Goal: Transaction & Acquisition: Purchase product/service

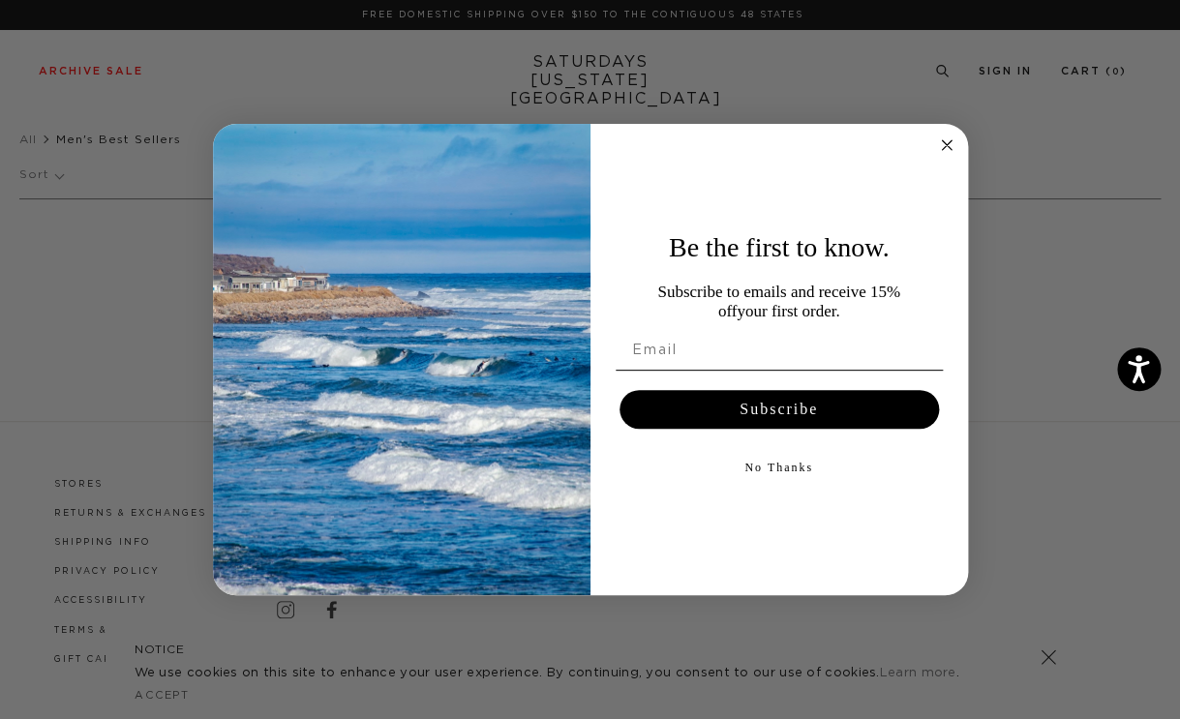
click at [945, 145] on icon "Close dialog" at bounding box center [947, 145] width 10 height 10
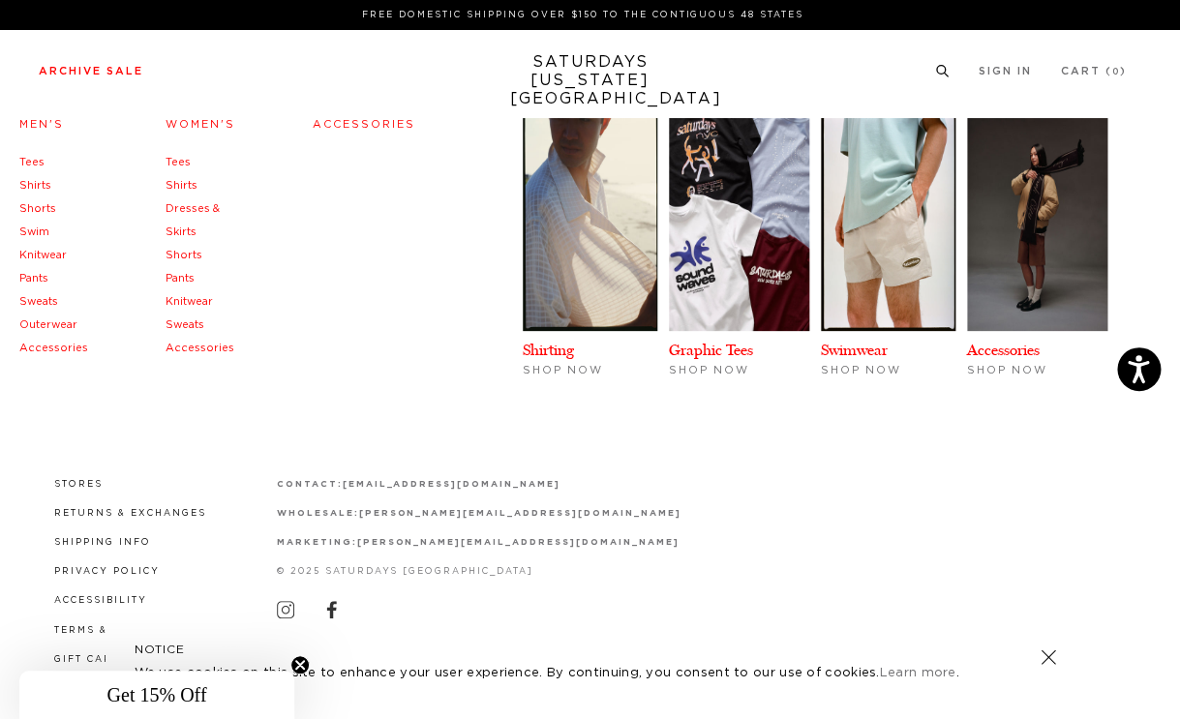
click at [45, 302] on link "Sweats" at bounding box center [38, 301] width 39 height 11
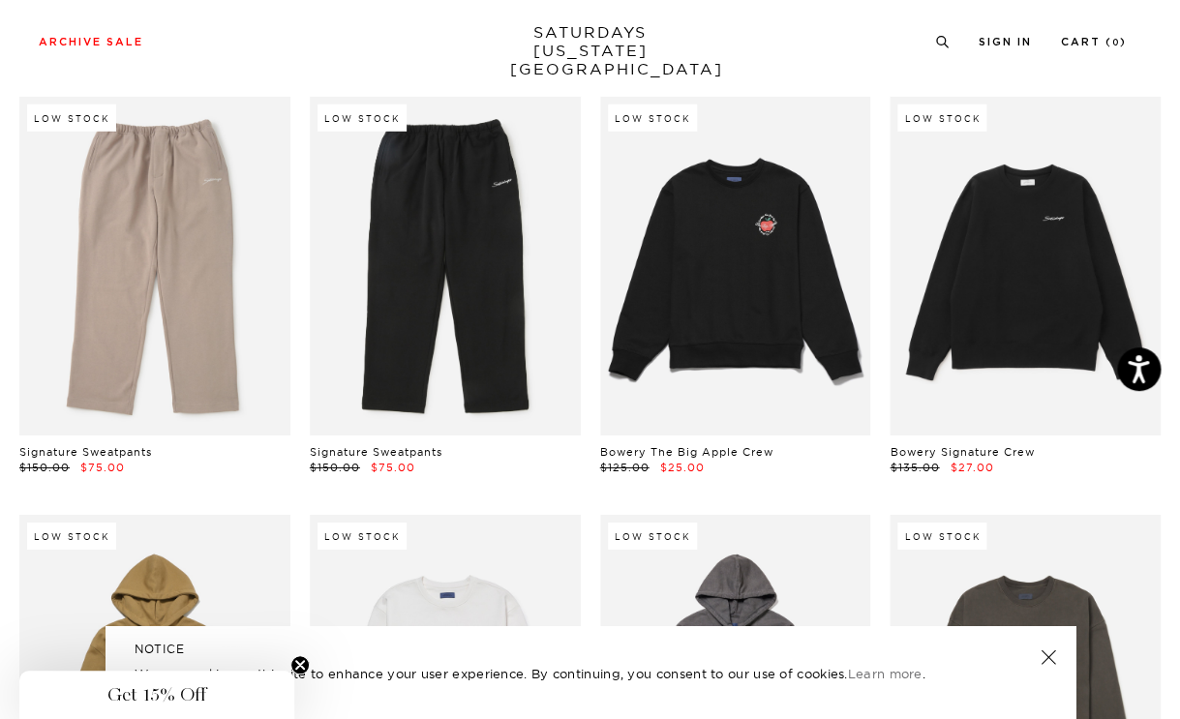
scroll to position [1773, 0]
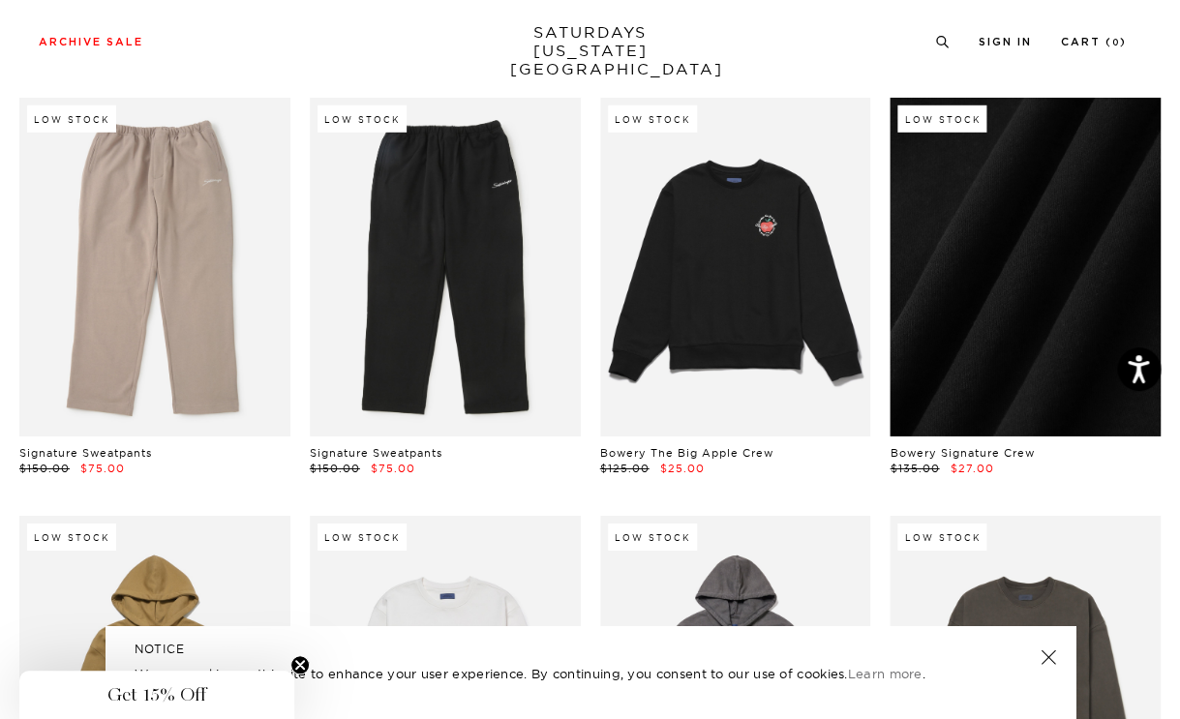
click at [994, 270] on link at bounding box center [1024, 267] width 271 height 339
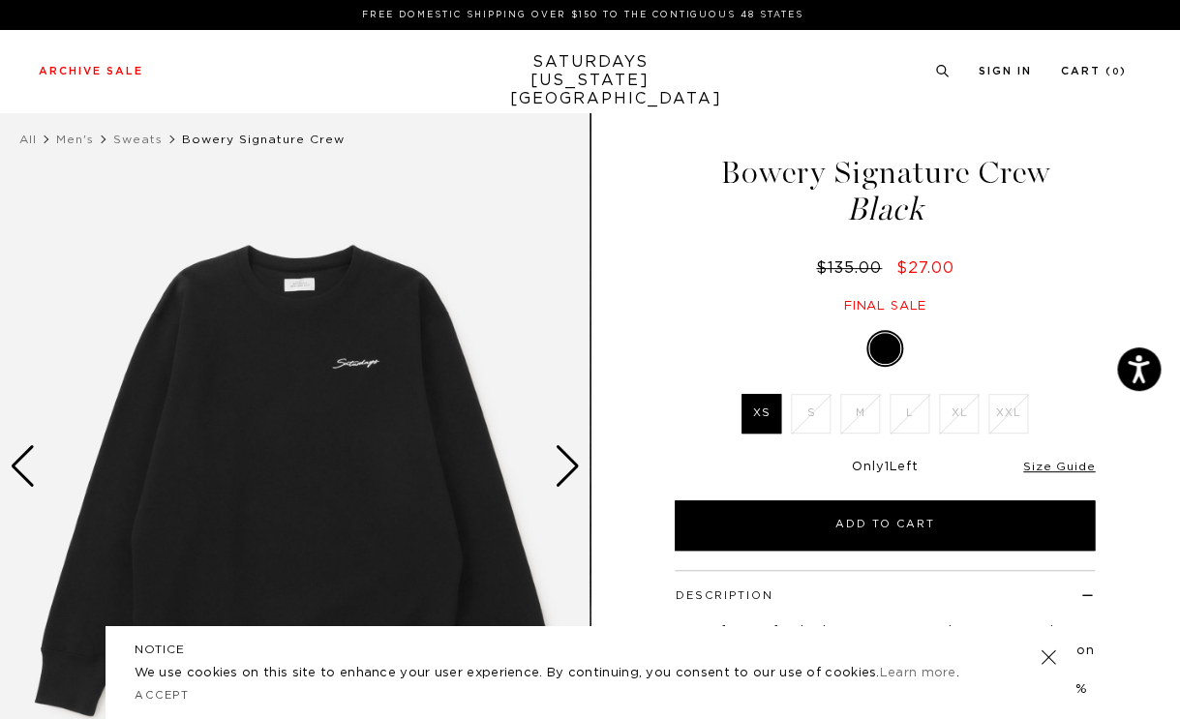
click at [567, 465] on div "Next slide" at bounding box center [568, 466] width 26 height 43
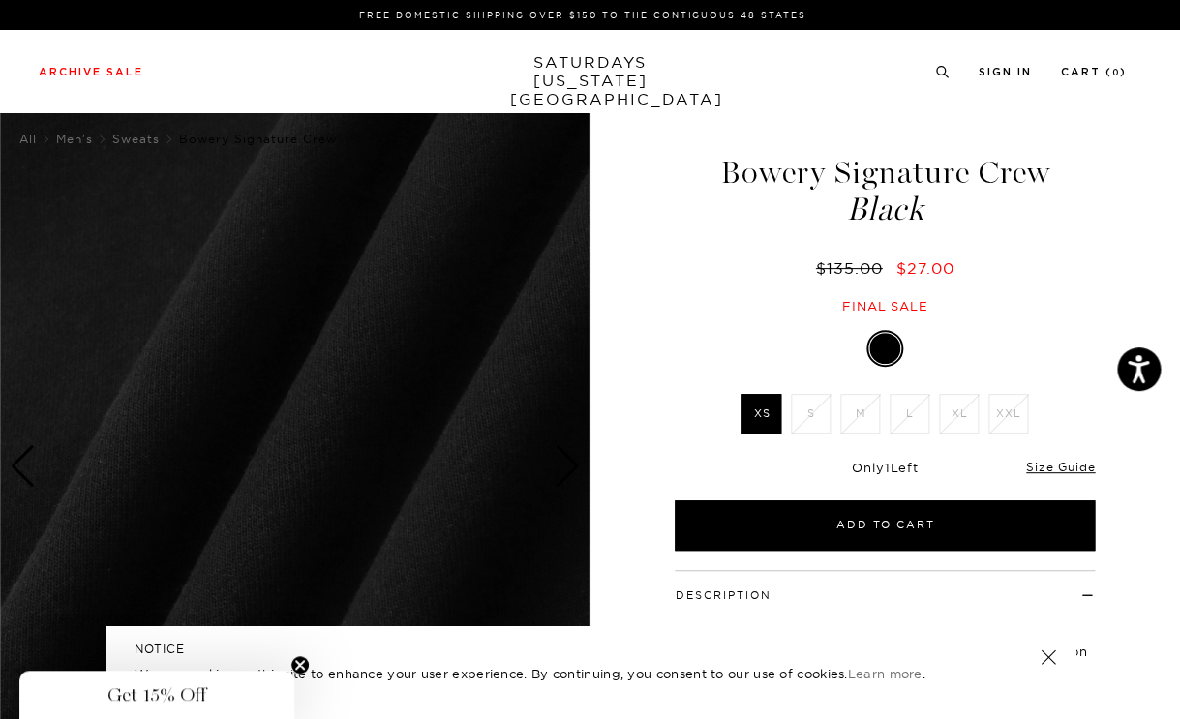
click at [567, 465] on div "Next slide" at bounding box center [568, 466] width 26 height 43
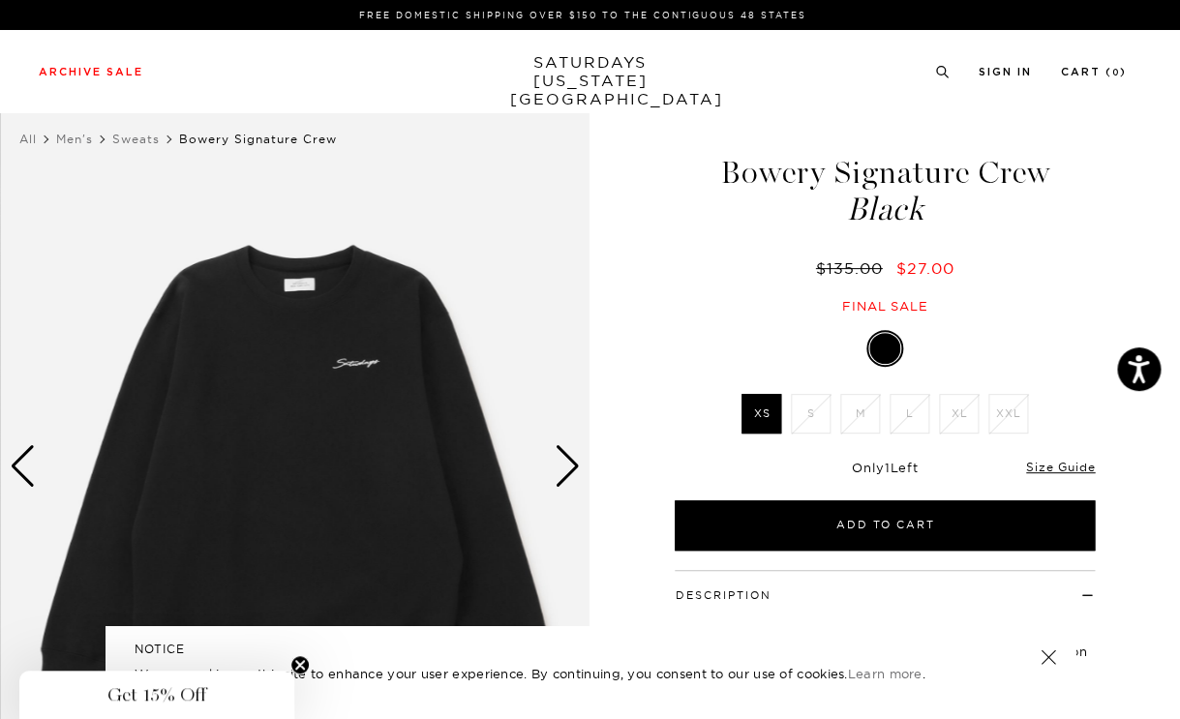
click at [568, 465] on div "Next slide" at bounding box center [568, 466] width 26 height 43
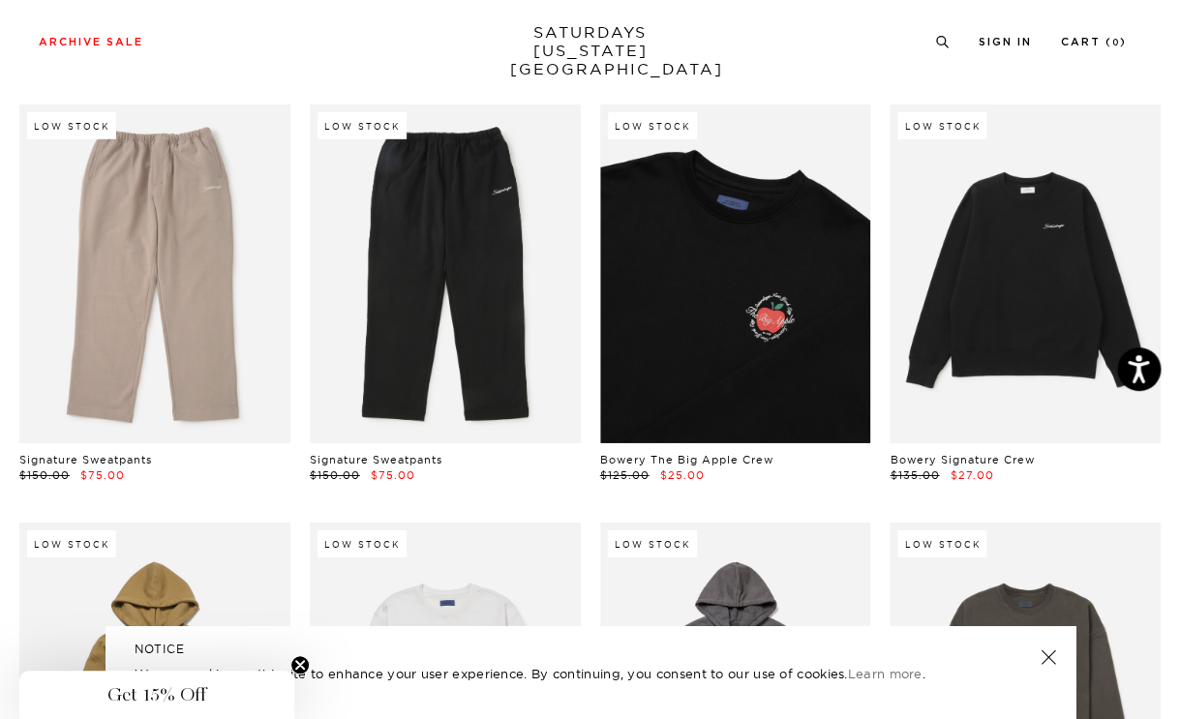
scroll to position [1763, 0]
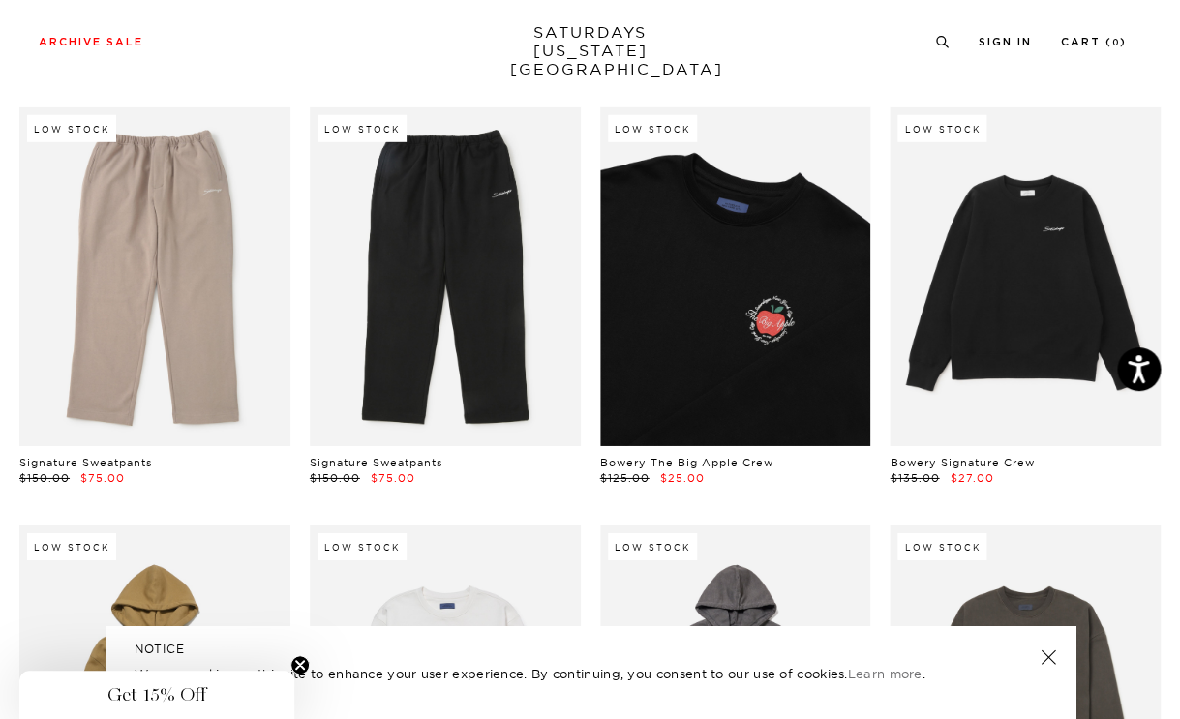
click at [696, 236] on link at bounding box center [735, 276] width 271 height 339
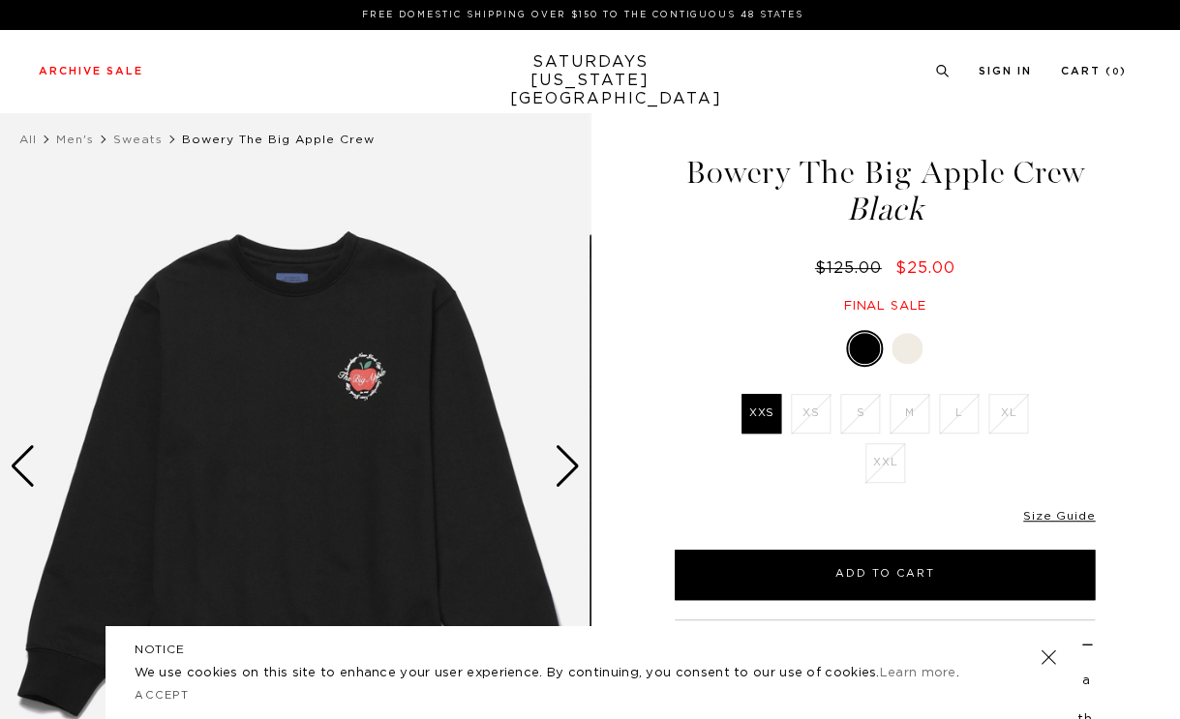
click at [576, 464] on div "Next slide" at bounding box center [568, 466] width 26 height 43
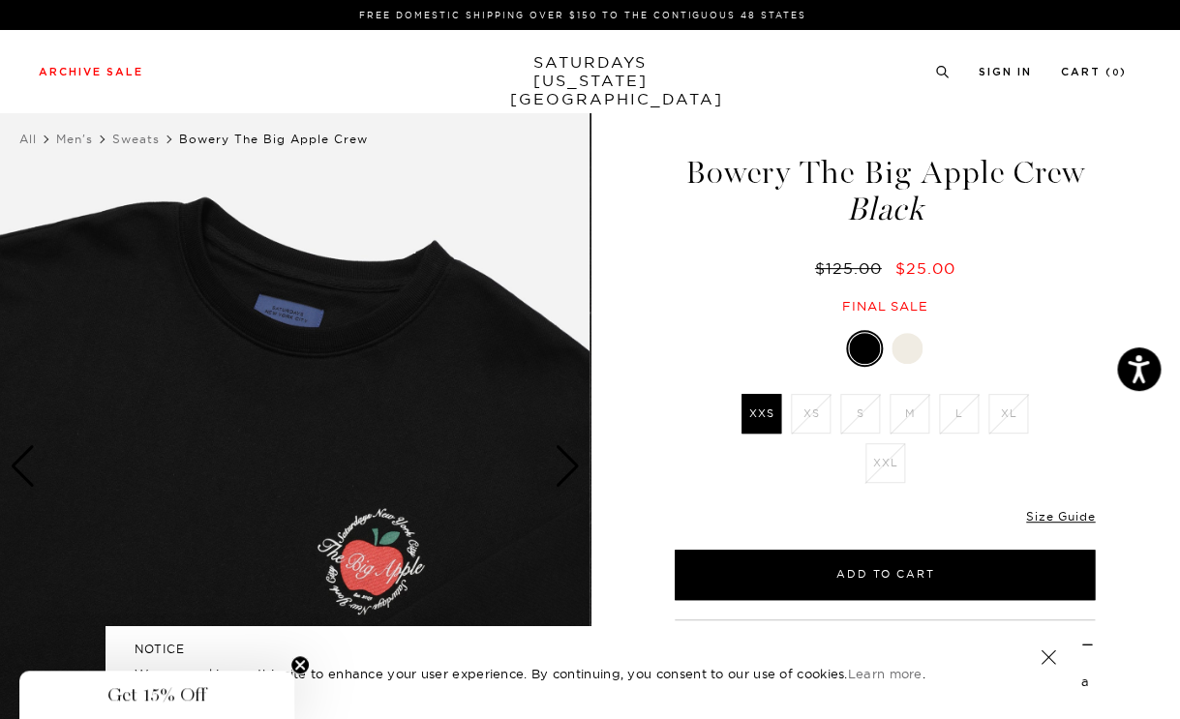
click at [576, 464] on div "Next slide" at bounding box center [568, 466] width 26 height 43
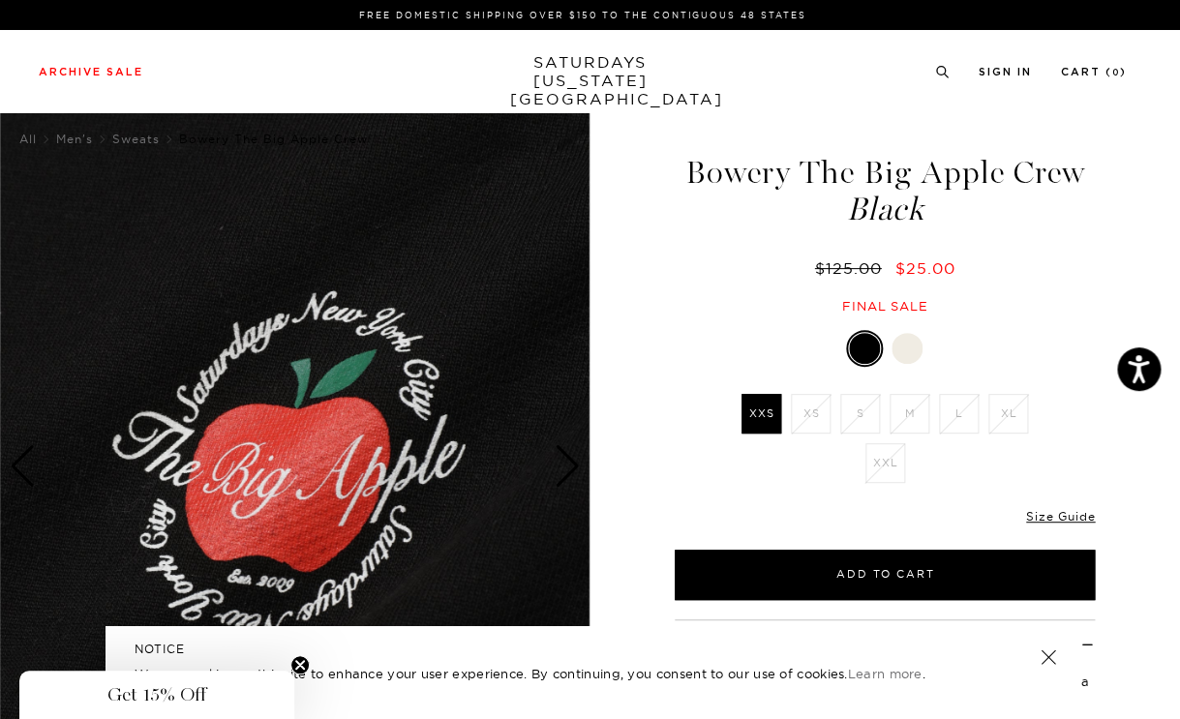
click at [576, 464] on div "Next slide" at bounding box center [568, 466] width 26 height 43
